Goal: Transaction & Acquisition: Purchase product/service

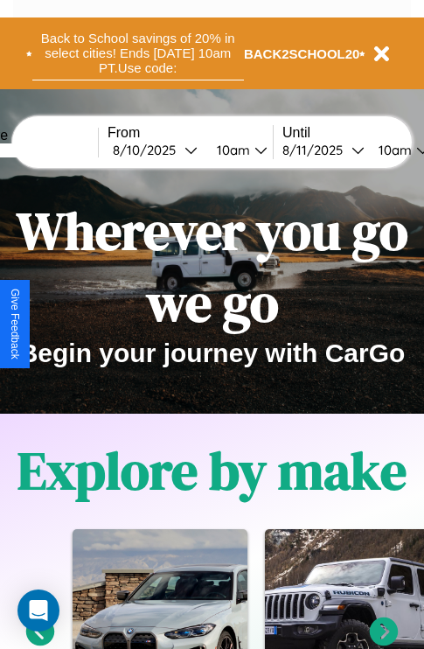
click at [137, 53] on button "Back to School savings of 20% in select cities! Ends 9/1 at 10am PT. Use code:" at bounding box center [138, 53] width 212 height 54
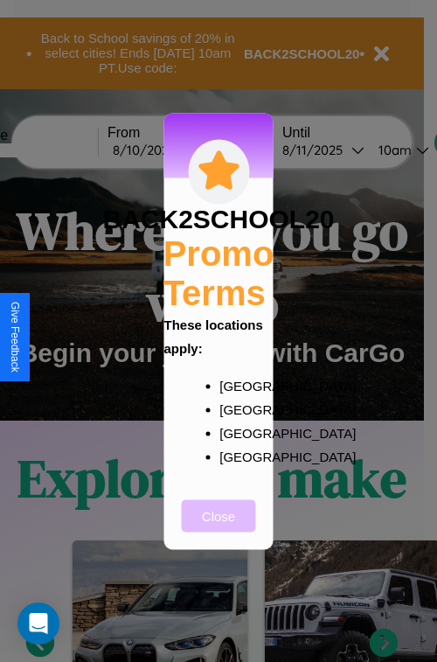
click at [219, 527] on button "Close" at bounding box center [219, 515] width 74 height 32
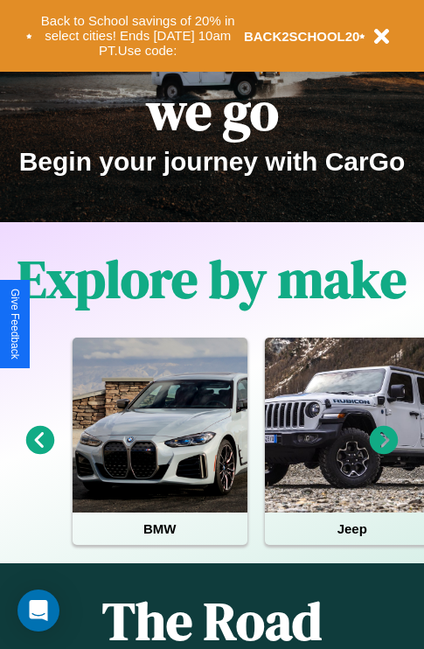
scroll to position [269, 0]
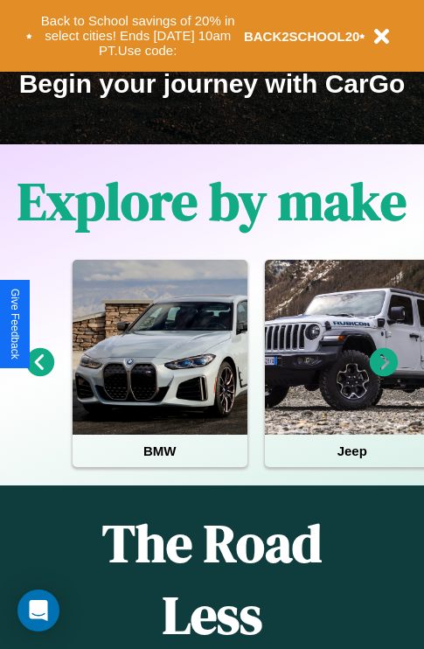
click at [384, 374] on icon at bounding box center [384, 362] width 29 height 29
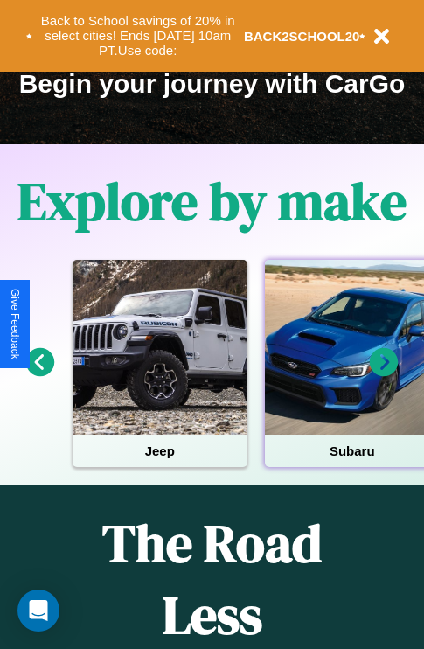
click at [351, 374] on div at bounding box center [352, 347] width 175 height 175
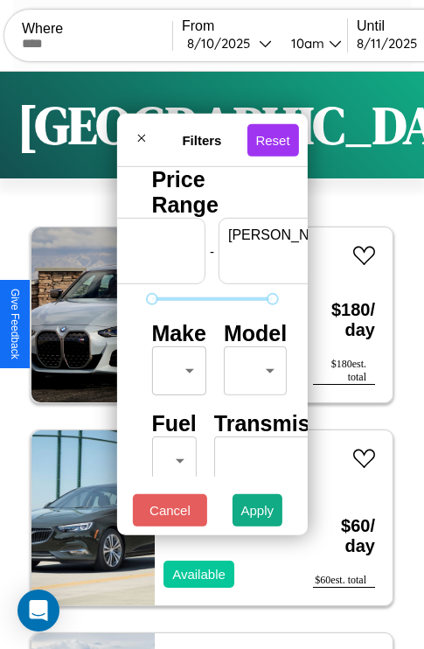
scroll to position [0, 108]
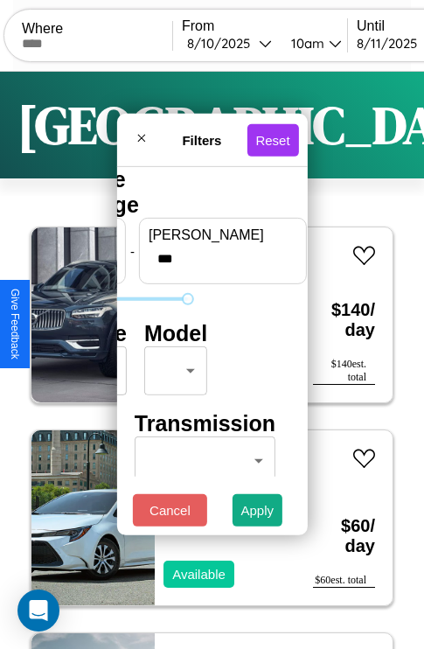
type input "***"
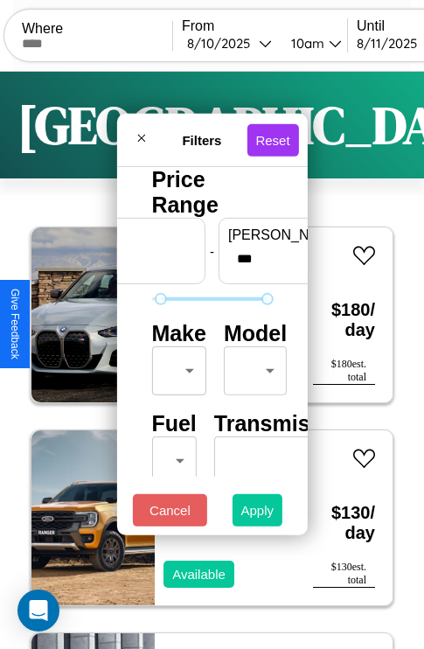
type input "**"
click at [258, 514] on button "Apply" at bounding box center [258, 510] width 51 height 32
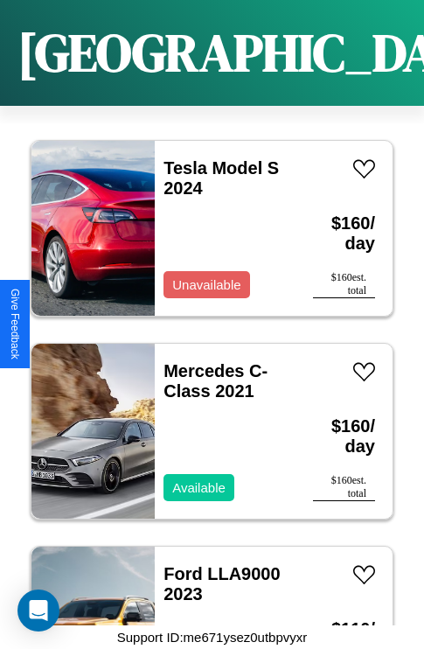
scroll to position [4530, 0]
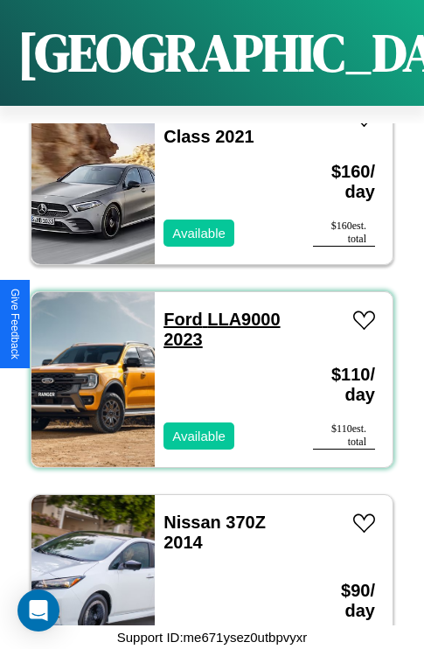
click at [178, 310] on link "Ford LLA9000 2023" at bounding box center [222, 329] width 116 height 39
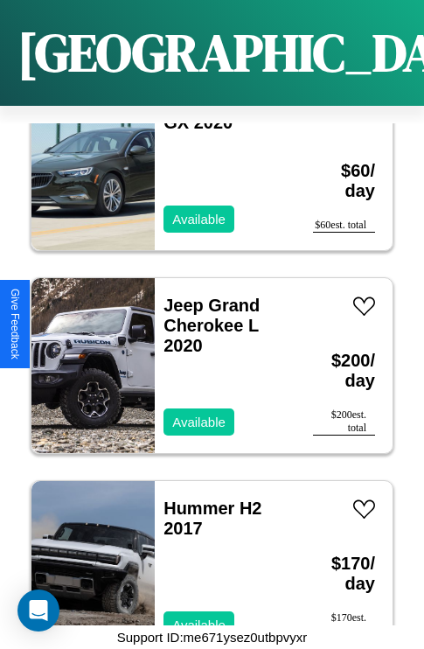
scroll to position [674, 0]
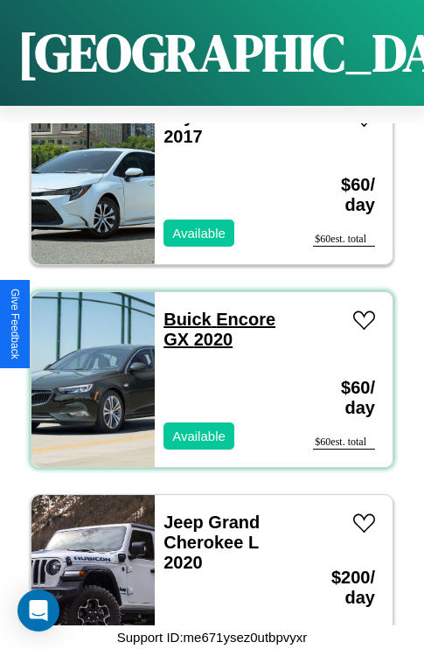
click at [182, 310] on link "Buick Encore GX 2020" at bounding box center [220, 329] width 112 height 39
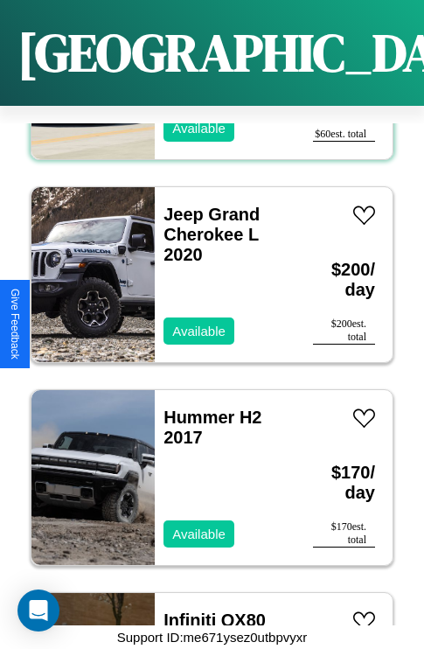
scroll to position [6154, 0]
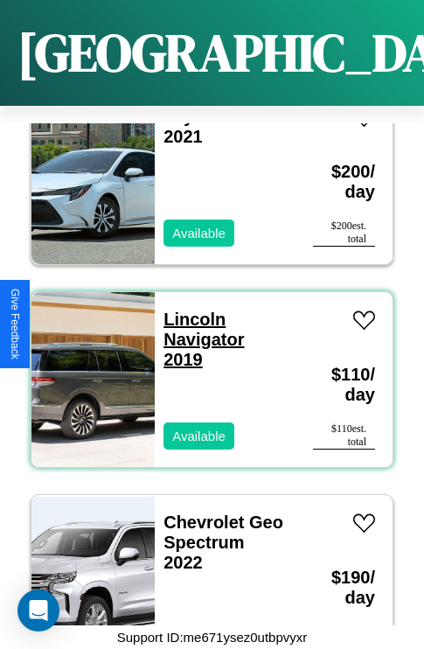
click at [189, 310] on link "Lincoln Navigator 2019" at bounding box center [204, 339] width 80 height 59
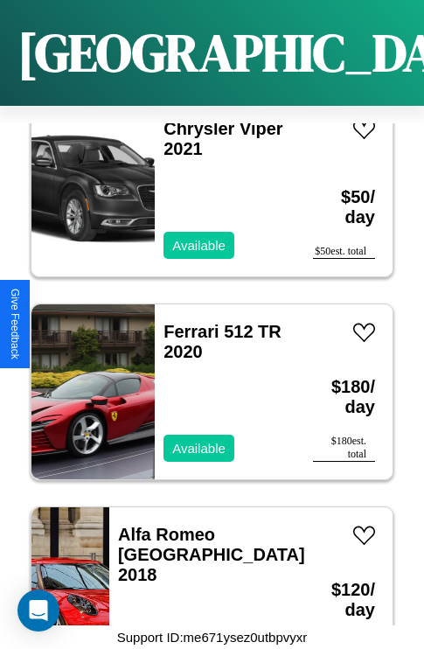
scroll to position [8995, 0]
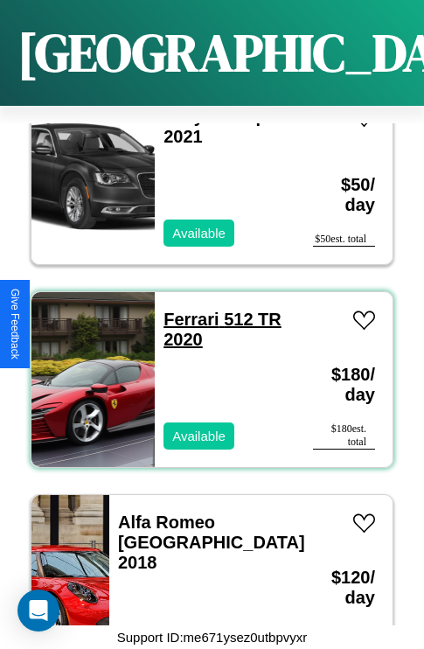
click at [185, 310] on link "Ferrari 512 TR 2020" at bounding box center [223, 329] width 118 height 39
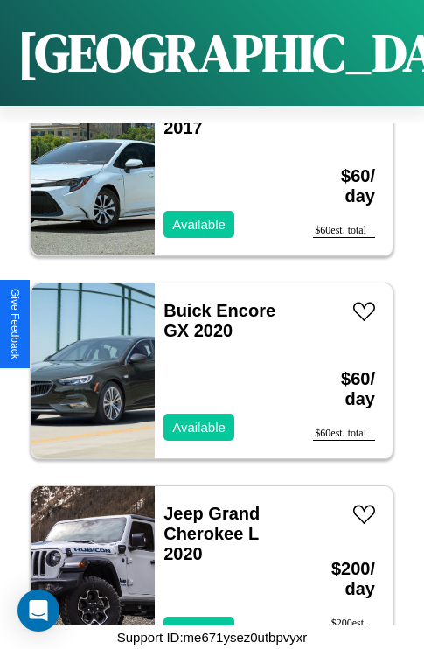
scroll to position [674, 0]
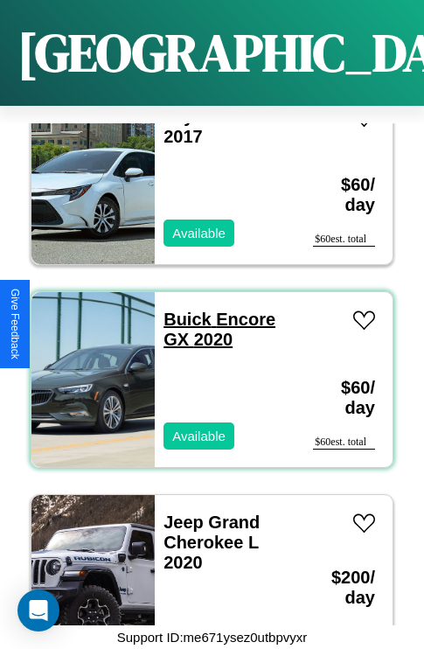
click at [182, 310] on link "Buick Encore GX 2020" at bounding box center [220, 329] width 112 height 39
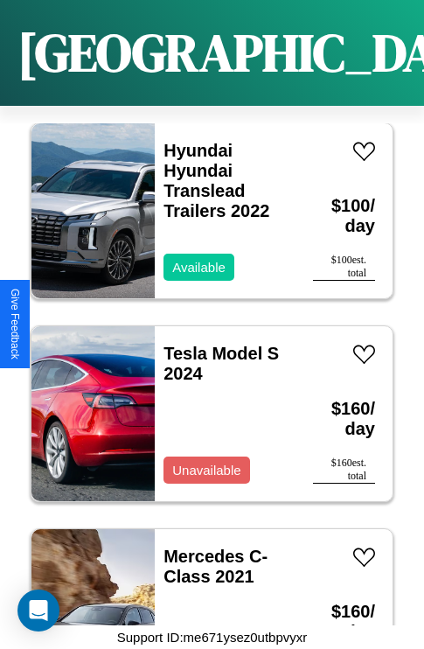
scroll to position [4124, 0]
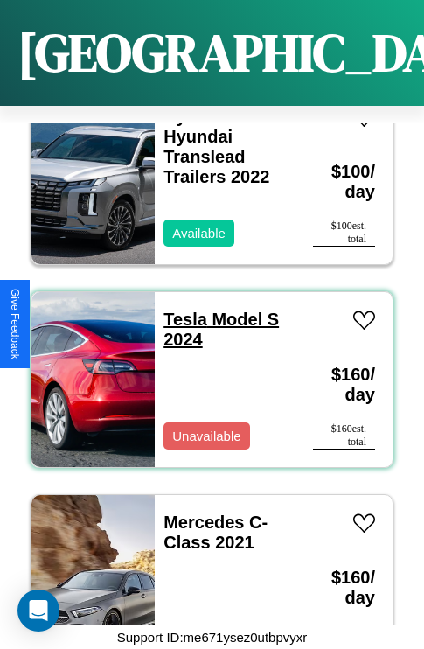
click at [180, 310] on link "Tesla Model S 2024" at bounding box center [221, 329] width 115 height 39
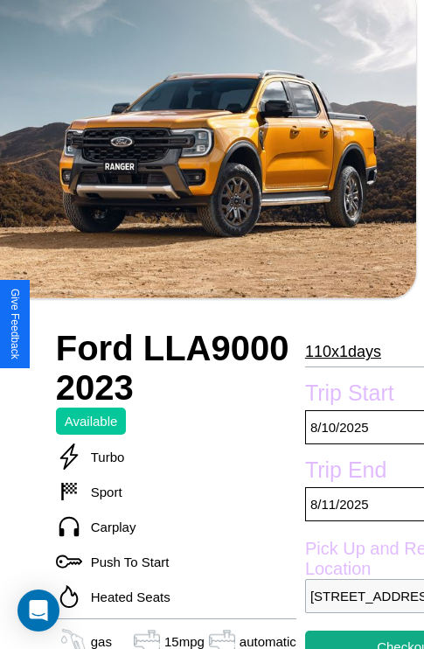
scroll to position [619, 56]
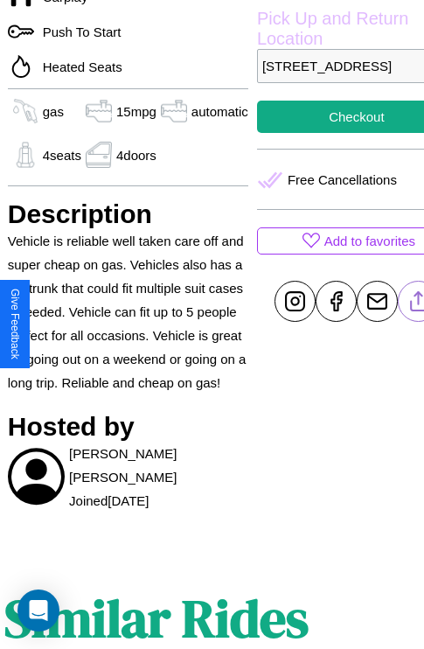
click at [418, 304] on line at bounding box center [418, 298] width 0 height 12
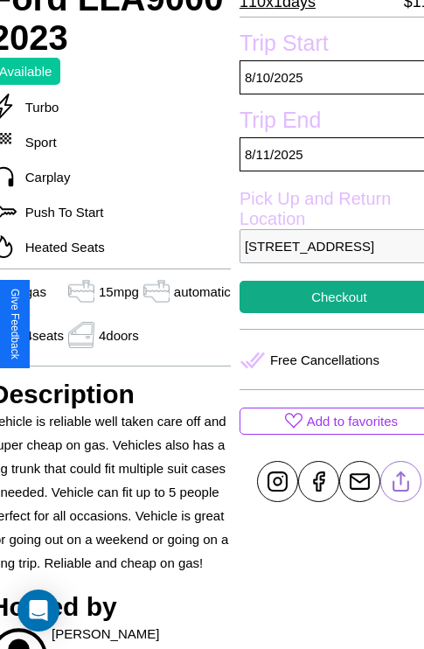
scroll to position [435, 73]
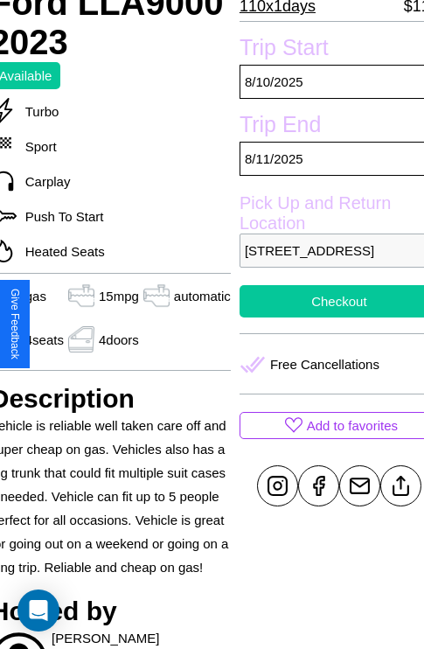
click at [325, 318] on button "Checkout" at bounding box center [339, 301] width 199 height 32
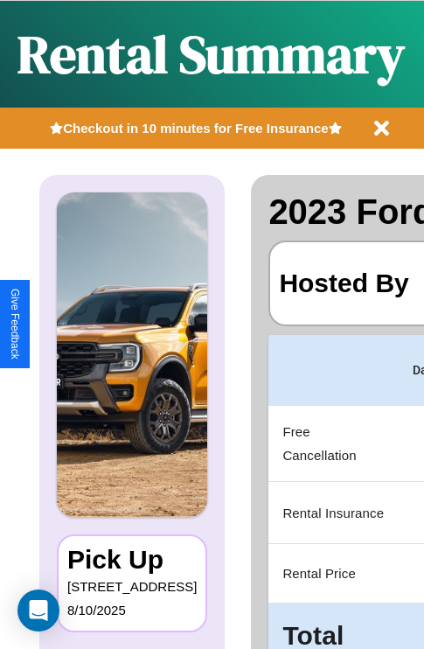
scroll to position [0, 331]
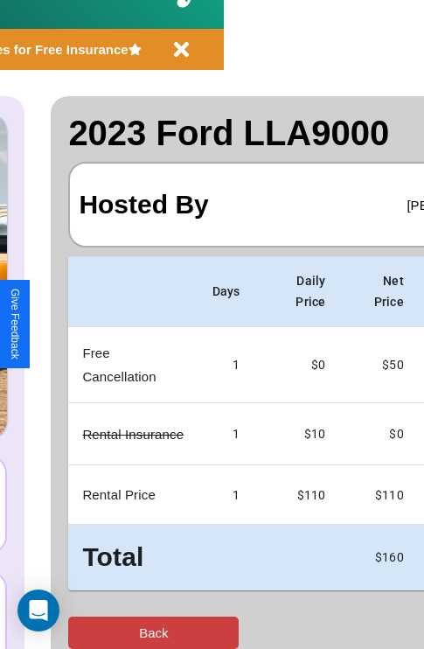
click at [85, 632] on button "Back" at bounding box center [153, 633] width 171 height 32
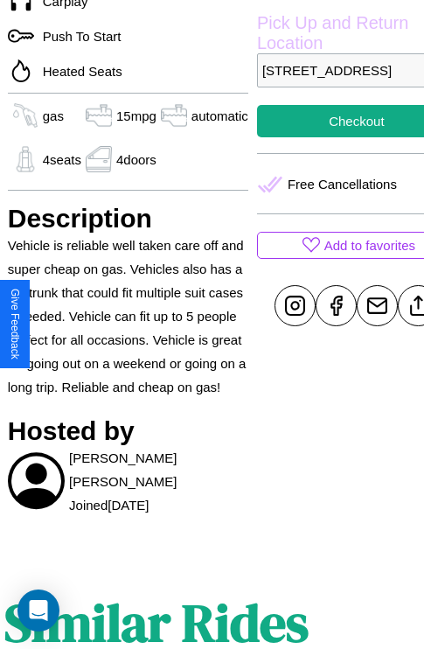
scroll to position [619, 56]
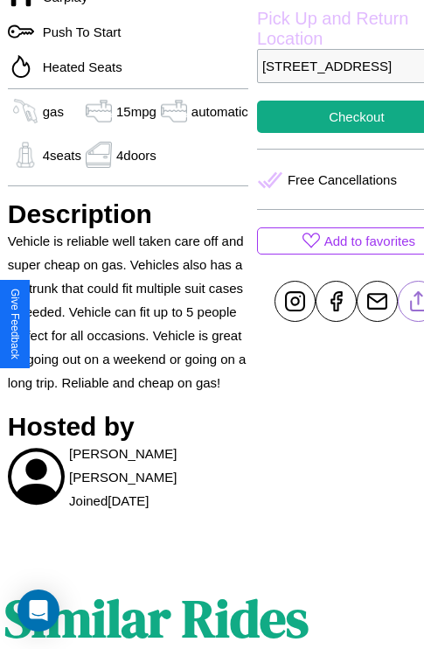
click at [418, 304] on line at bounding box center [418, 298] width 0 height 12
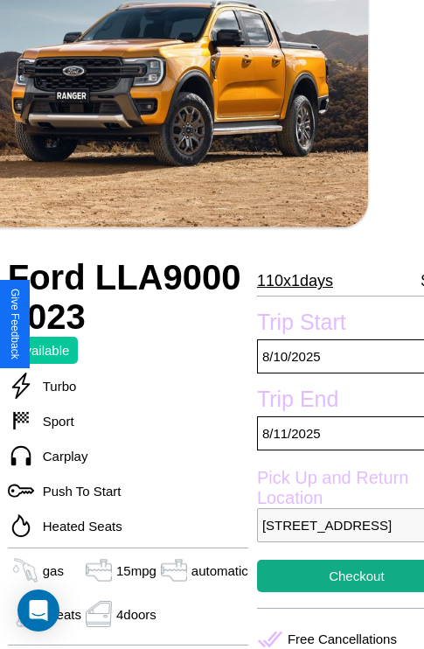
scroll to position [153, 56]
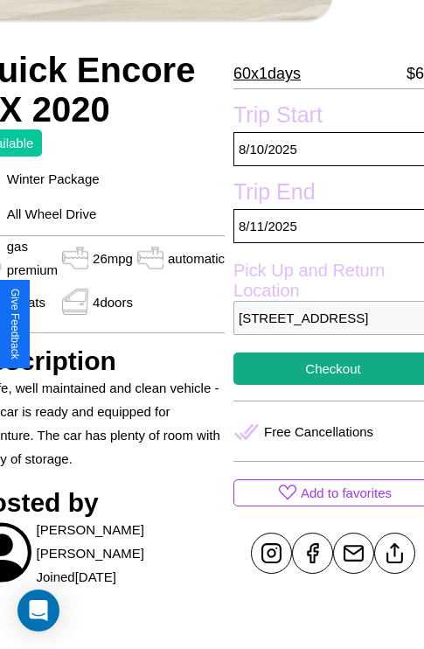
scroll to position [373, 94]
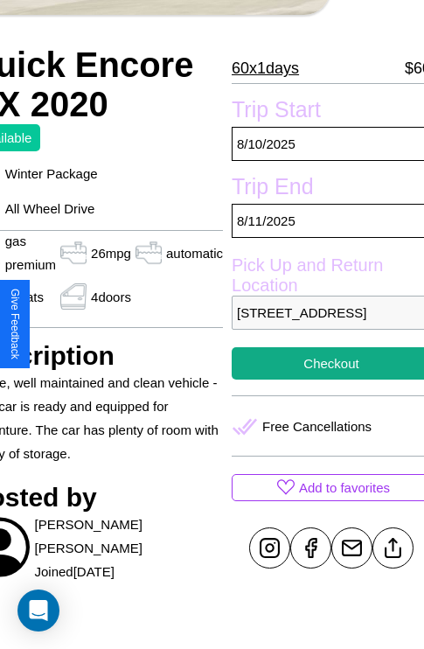
click at [324, 324] on p "3604 Union Street London 20083 United Kingdom" at bounding box center [331, 313] width 199 height 34
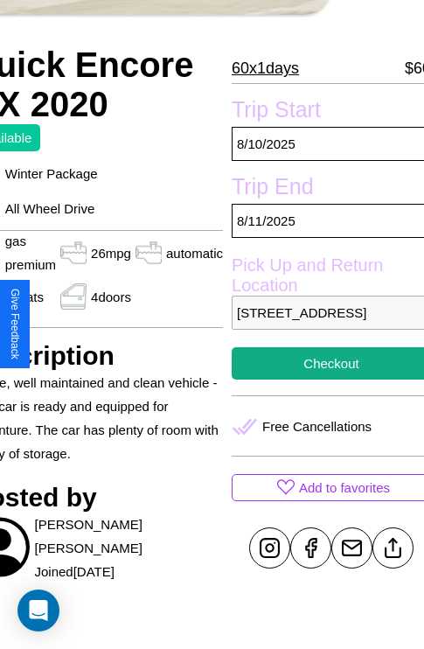
click at [324, 324] on p "3604 Union Street London 20083 United Kingdom" at bounding box center [331, 313] width 199 height 34
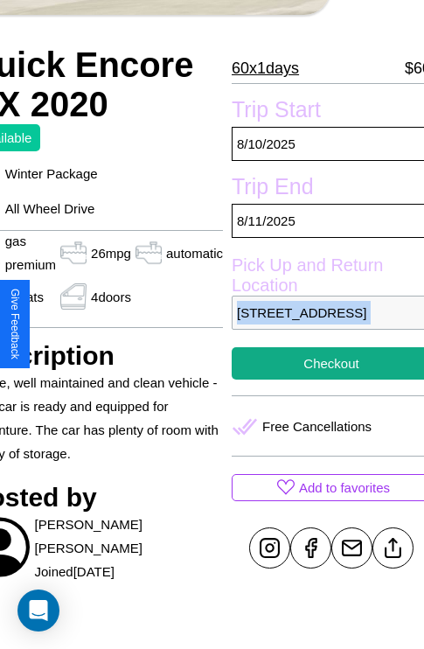
click at [324, 324] on p "3604 Union Street London 20083 United Kingdom" at bounding box center [331, 313] width 199 height 34
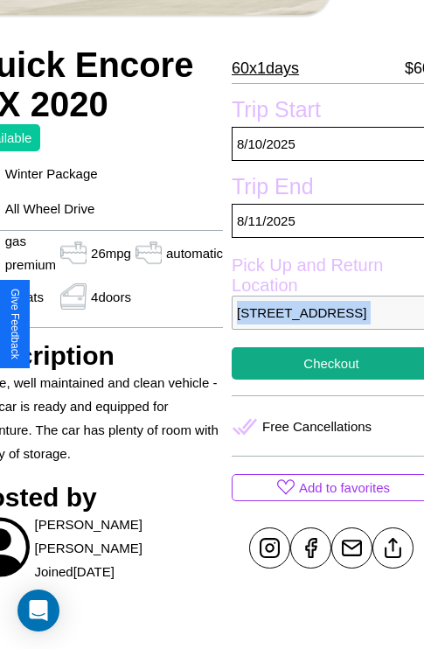
click at [324, 324] on p "3604 Union Street London 20083 United Kingdom" at bounding box center [331, 313] width 199 height 34
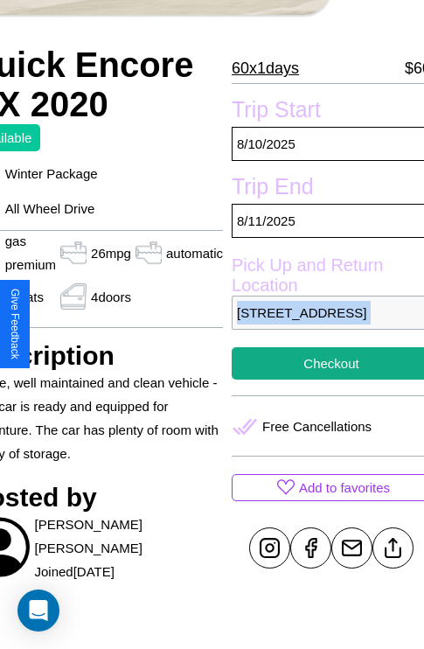
click at [324, 324] on p "3604 Union Street London 20083 United Kingdom" at bounding box center [331, 313] width 199 height 34
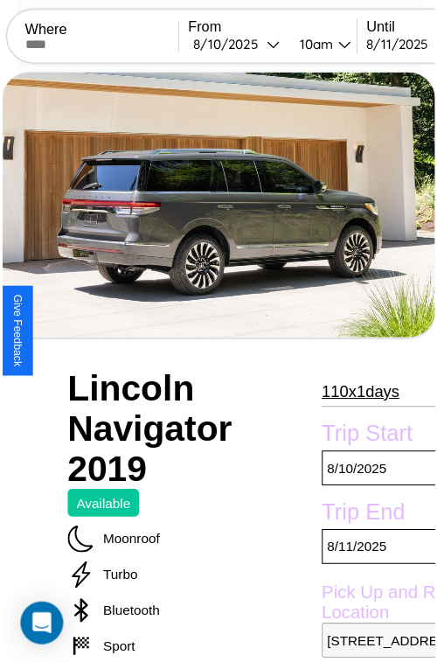
scroll to position [502, 77]
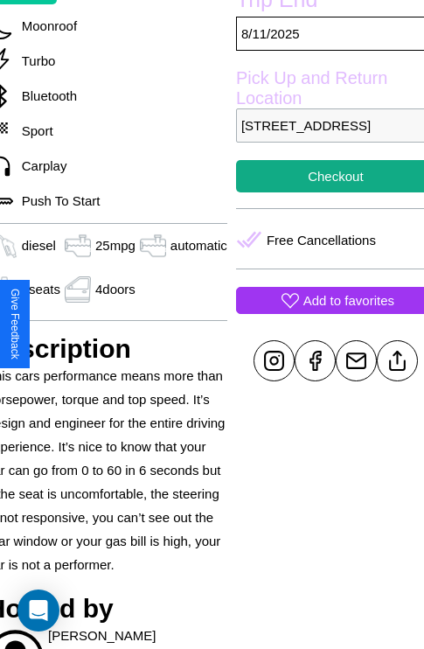
click at [324, 312] on p "Add to favorites" at bounding box center [349, 301] width 91 height 24
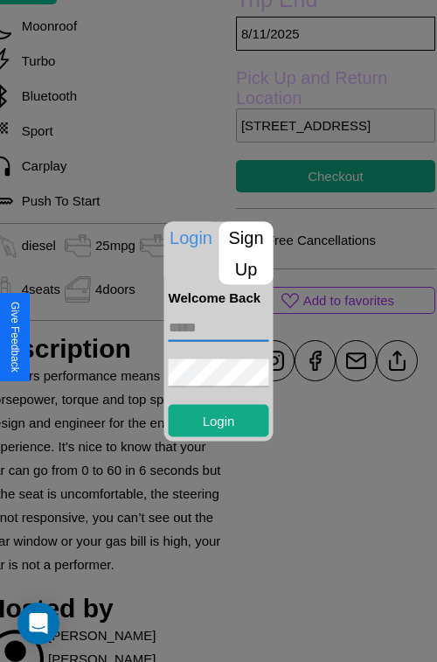
click at [219, 327] on input "text" at bounding box center [219, 327] width 101 height 28
type input "**********"
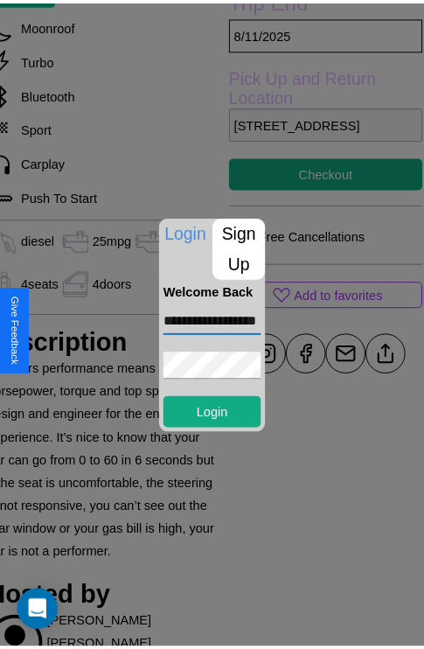
scroll to position [0, 0]
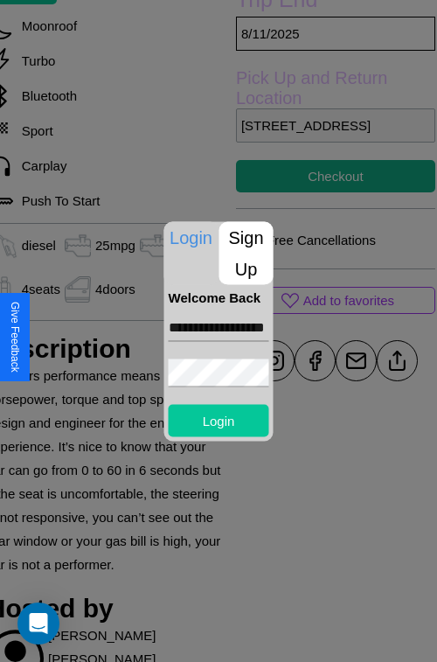
click at [219, 420] on button "Login" at bounding box center [219, 420] width 101 height 32
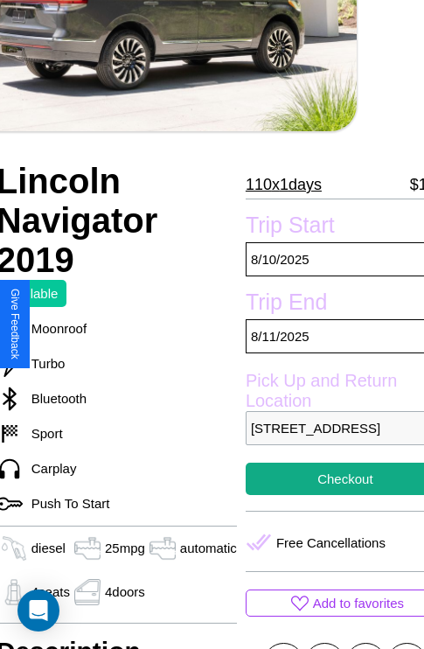
scroll to position [95, 64]
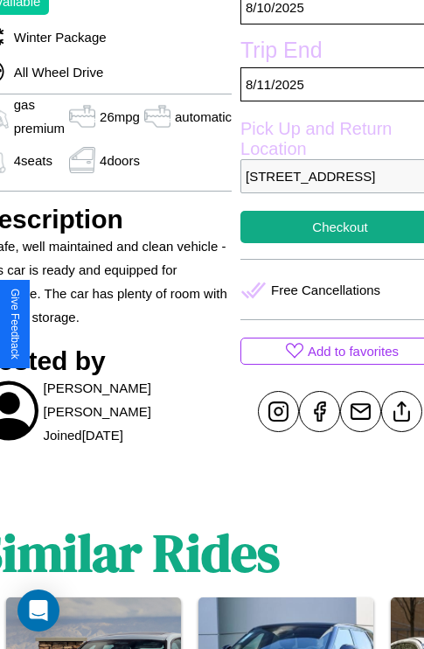
scroll to position [559, 94]
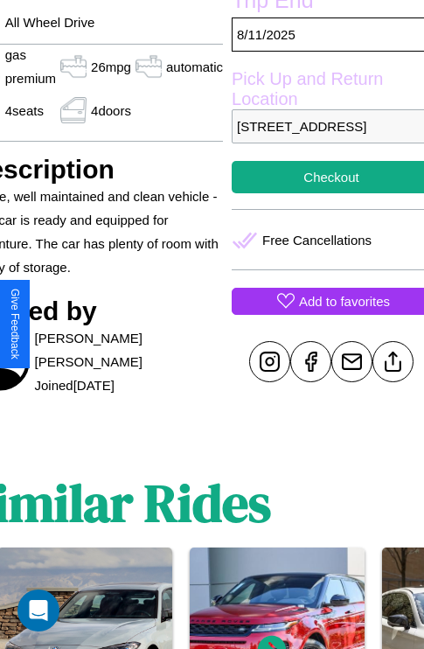
click at [324, 313] on p "Add to favorites" at bounding box center [344, 302] width 91 height 24
